Goal: Information Seeking & Learning: Compare options

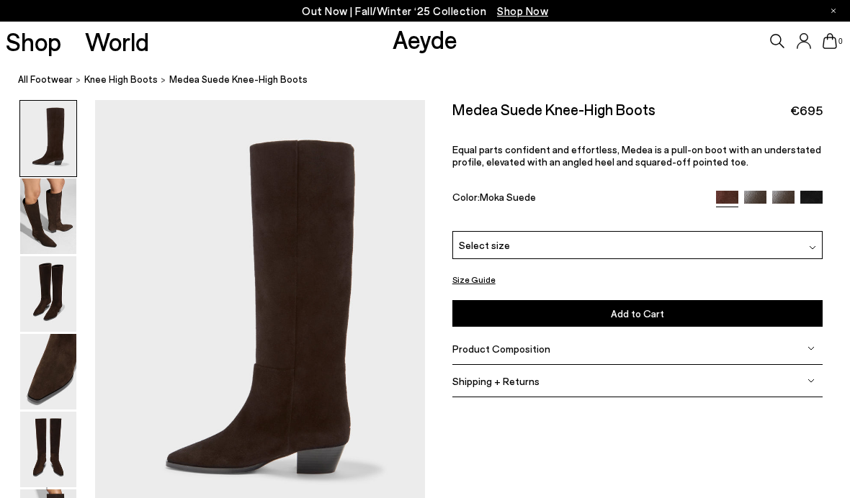
scroll to position [1, 0]
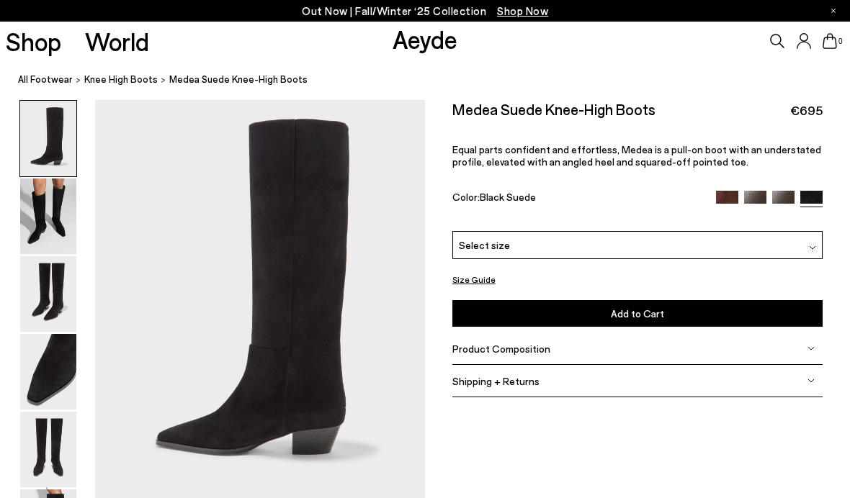
scroll to position [32, 0]
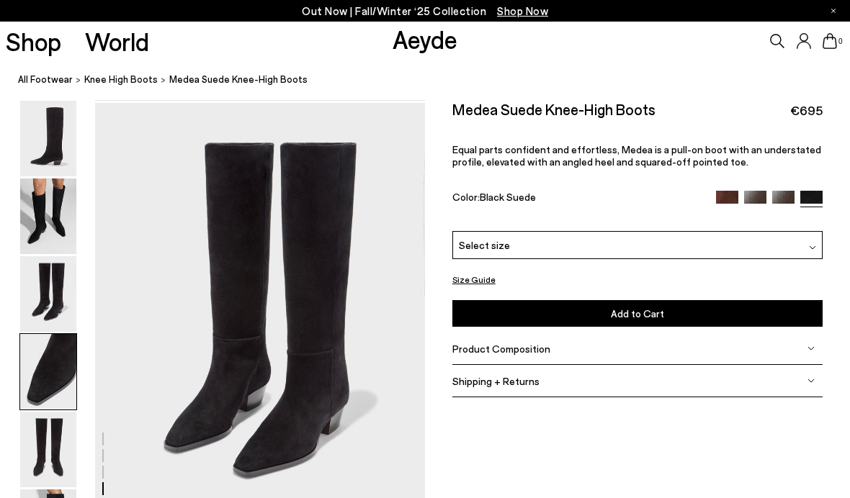
click at [53, 331] on img at bounding box center [48, 294] width 56 height 76
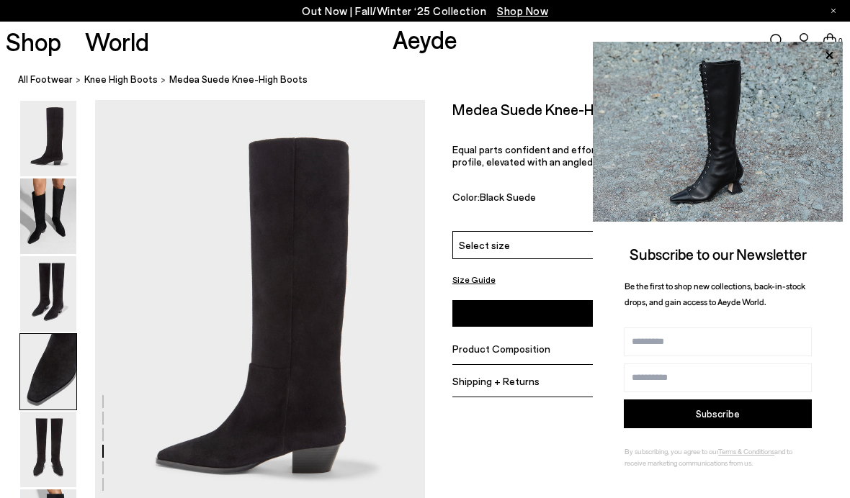
scroll to position [1378, 0]
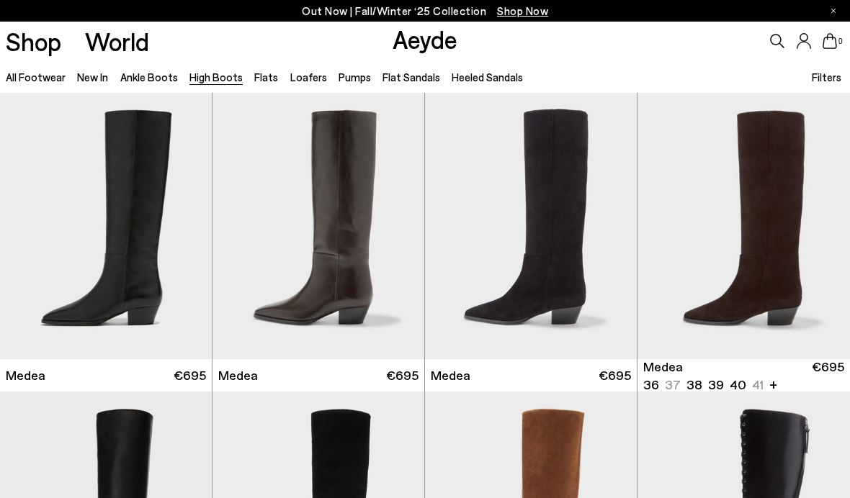
scroll to position [2587, 0]
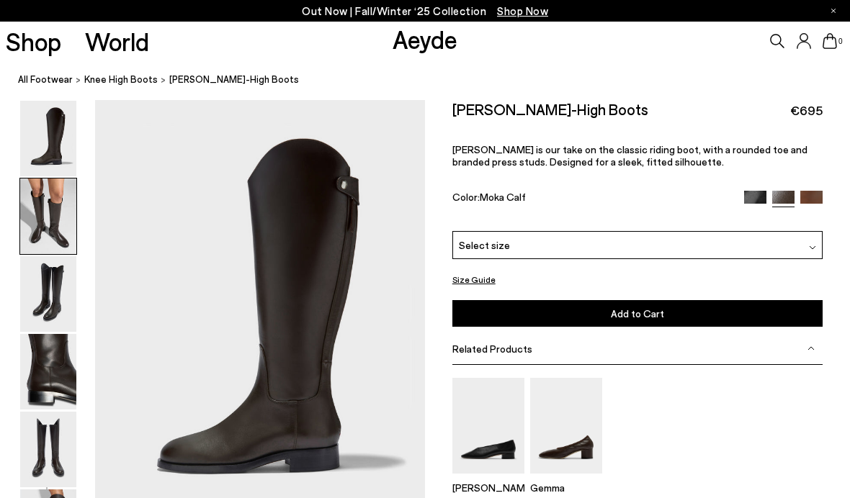
scroll to position [442, 0]
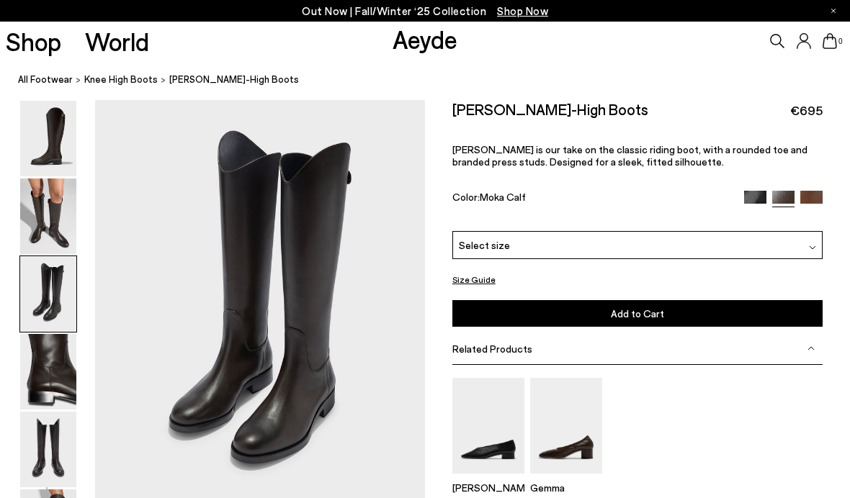
click at [50, 236] on img at bounding box center [48, 217] width 56 height 76
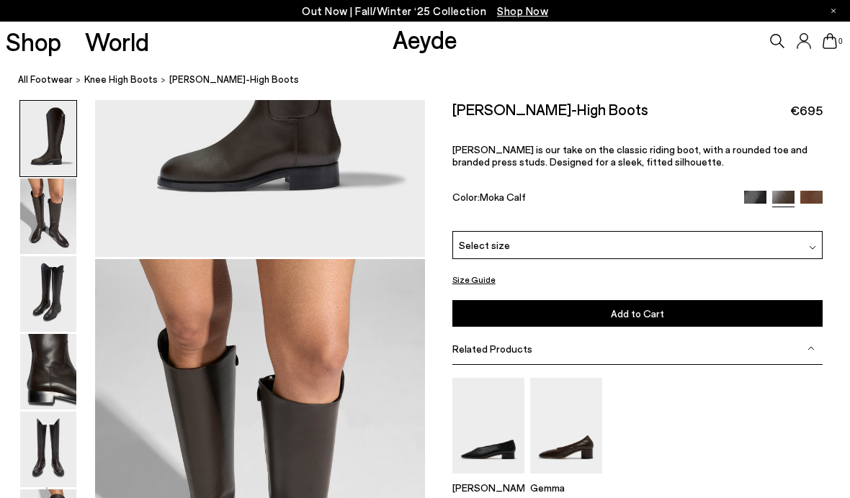
click at [43, 305] on img at bounding box center [48, 294] width 56 height 76
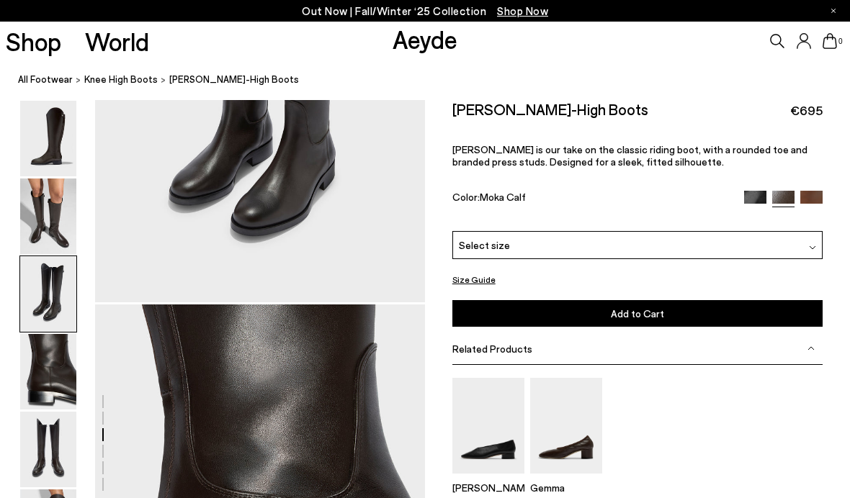
scroll to position [1105, 0]
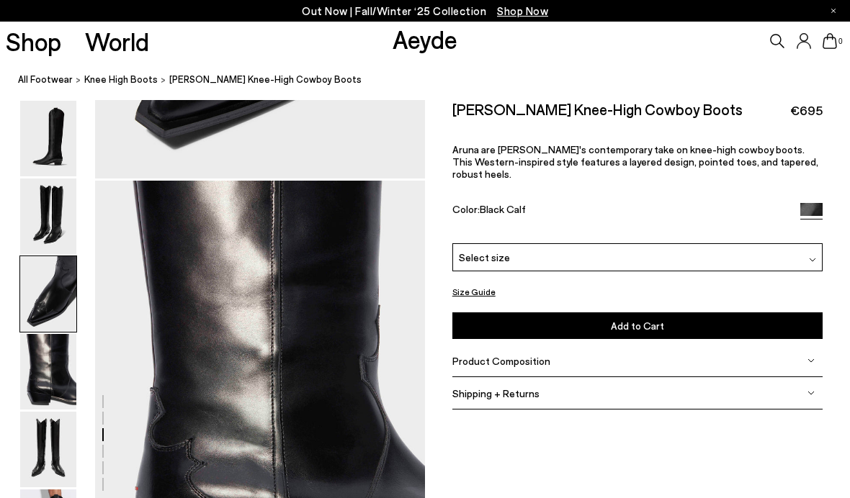
scroll to position [1125, 0]
